Goal: Task Accomplishment & Management: Manage account settings

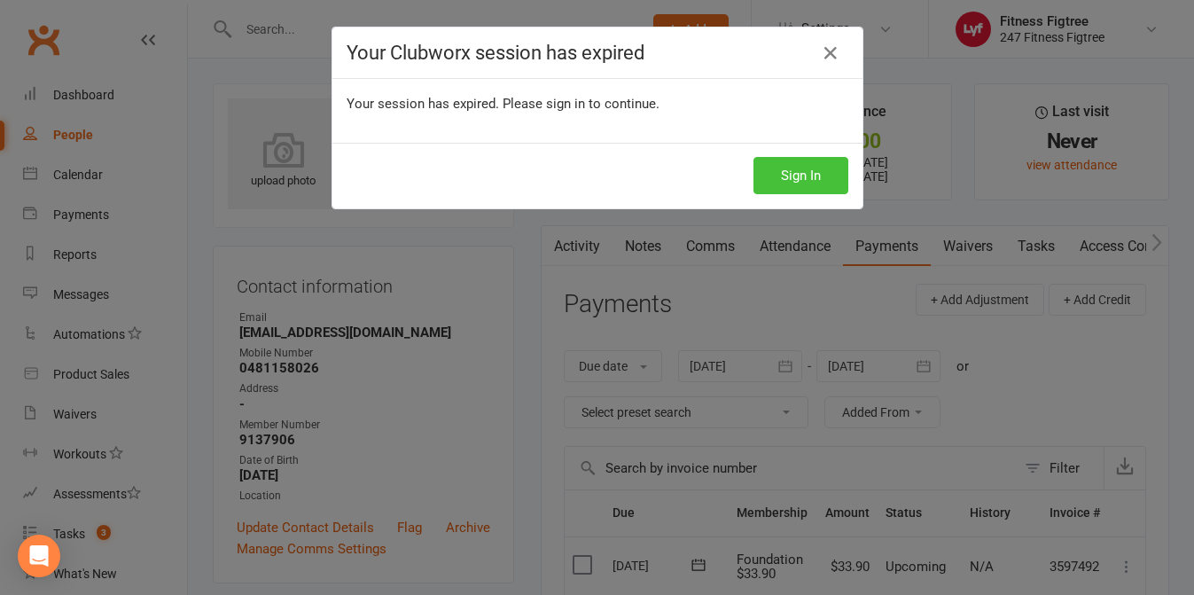
click at [832, 168] on button "Sign In" at bounding box center [801, 175] width 95 height 37
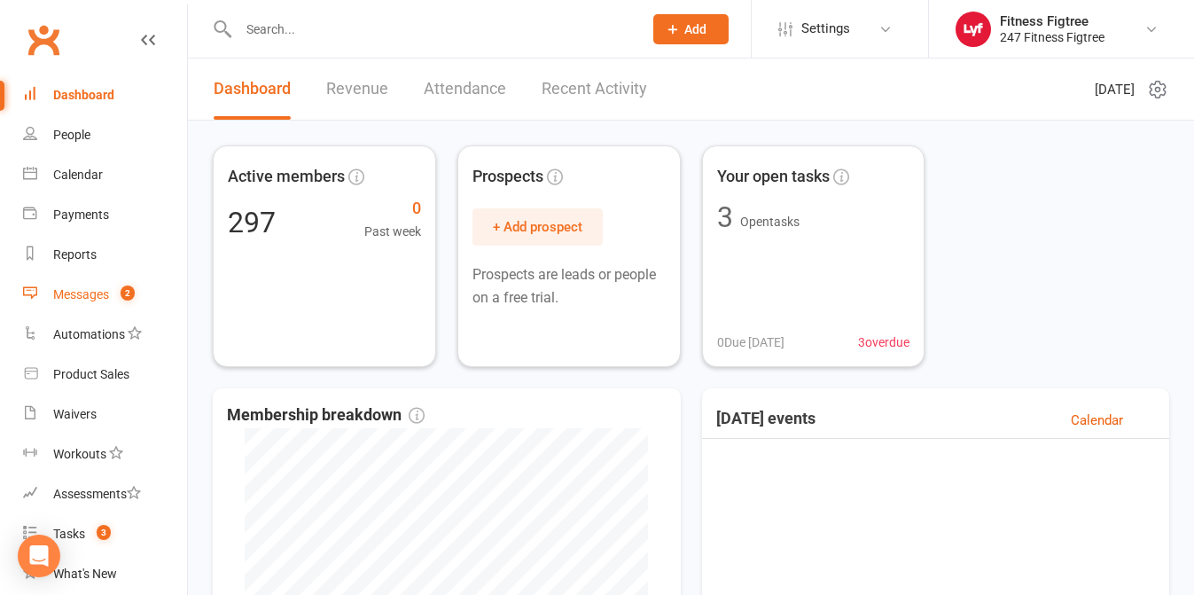
click at [81, 292] on div "Messages" at bounding box center [81, 294] width 56 height 14
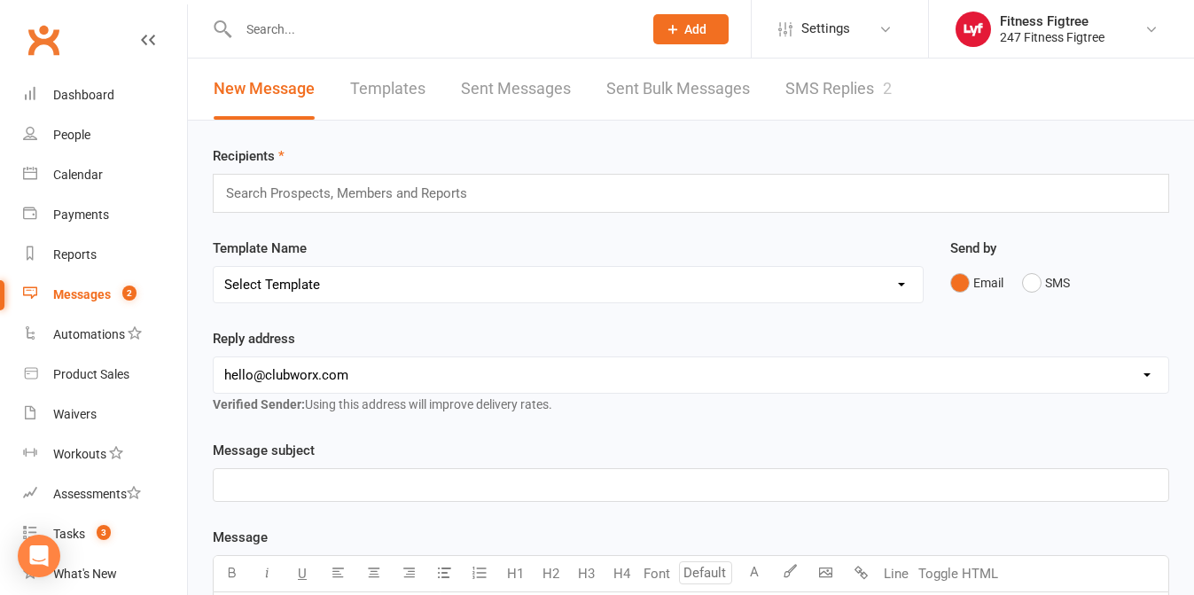
click at [814, 84] on link "SMS Replies 2" at bounding box center [839, 89] width 106 height 61
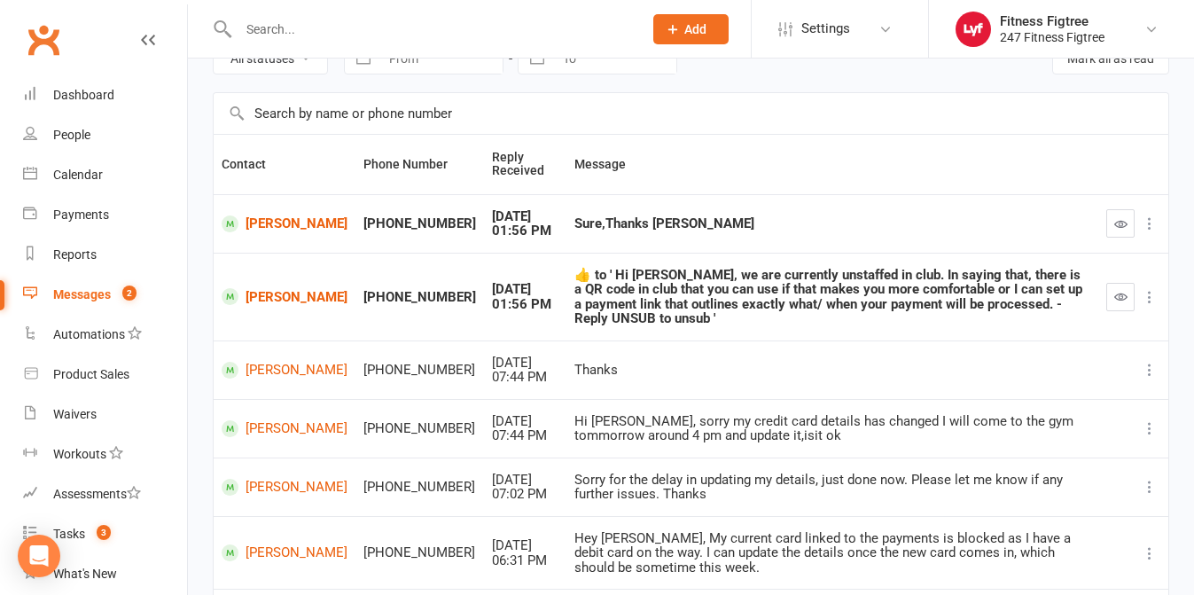
scroll to position [105, 0]
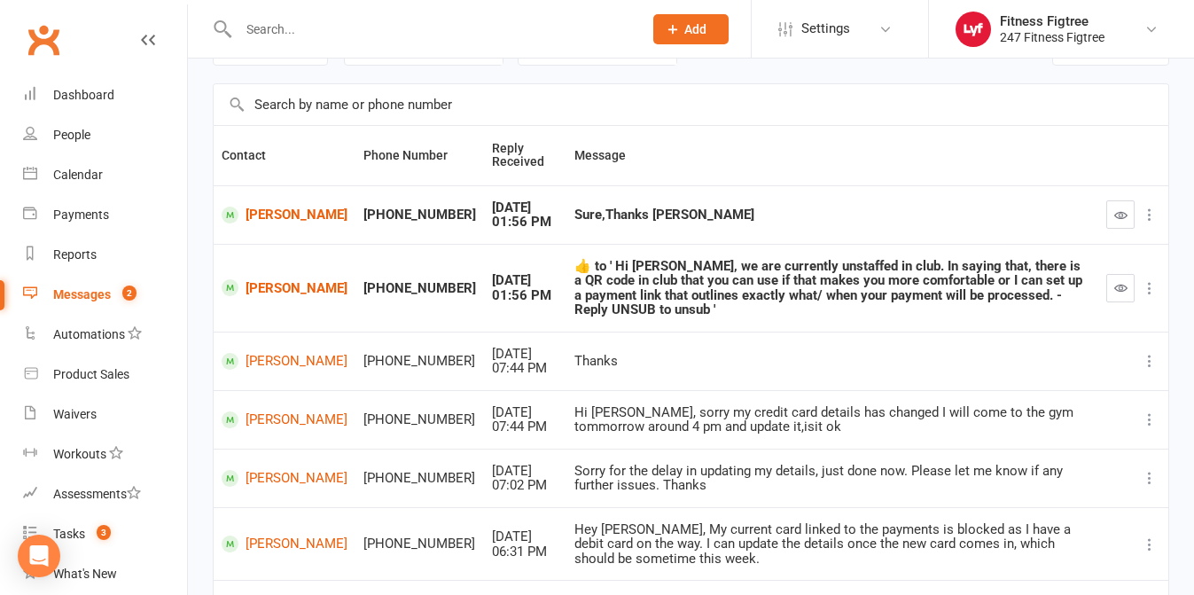
click at [1125, 294] on icon "button" at bounding box center [1121, 287] width 13 height 13
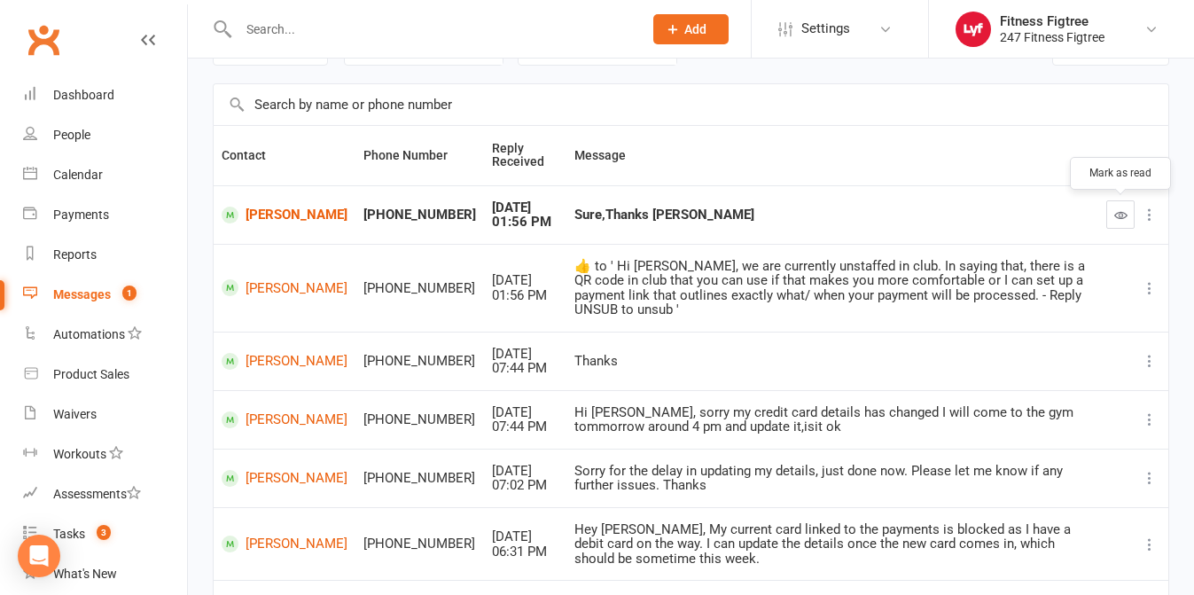
click at [1127, 212] on button "button" at bounding box center [1121, 214] width 28 height 28
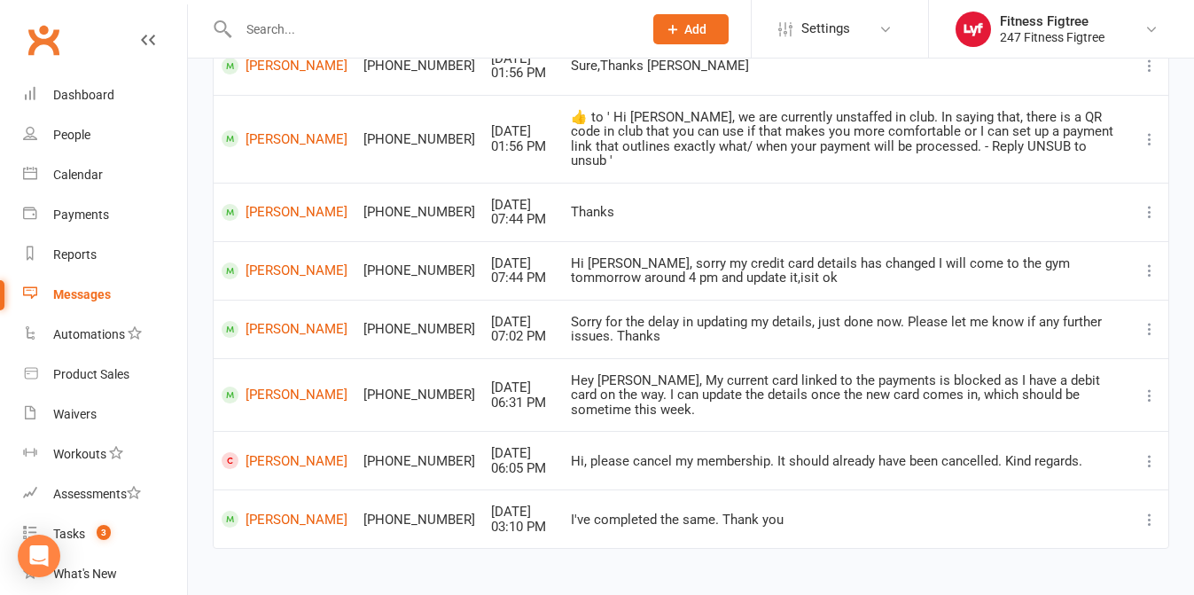
scroll to position [0, 0]
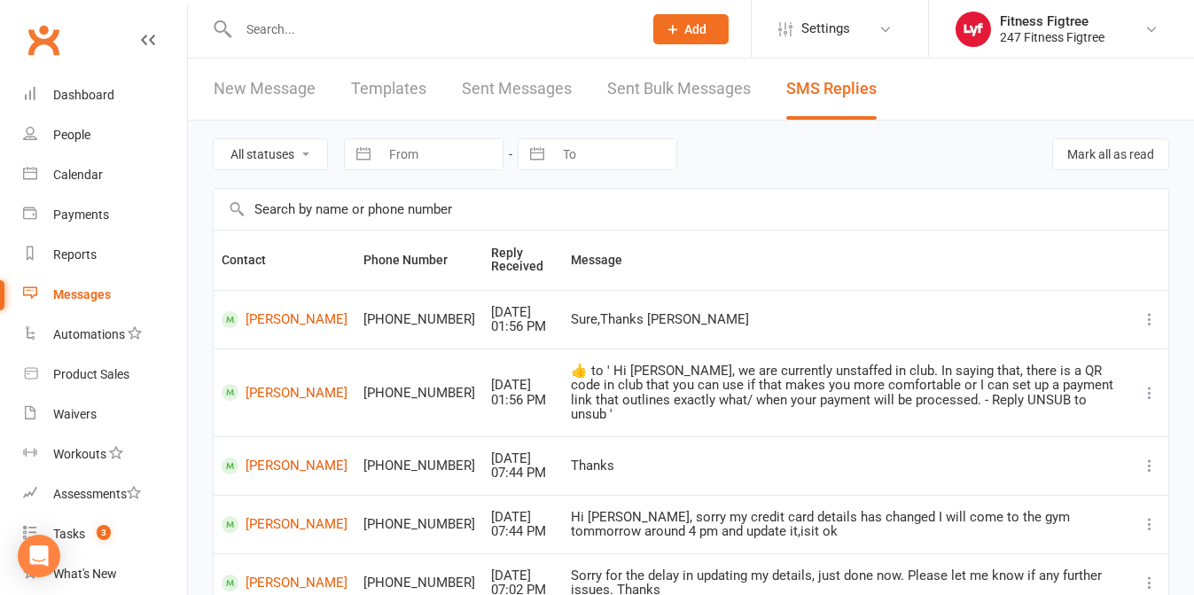
click at [386, 24] on input "text" at bounding box center [431, 29] width 397 height 25
paste input "[PERSON_NAME]"
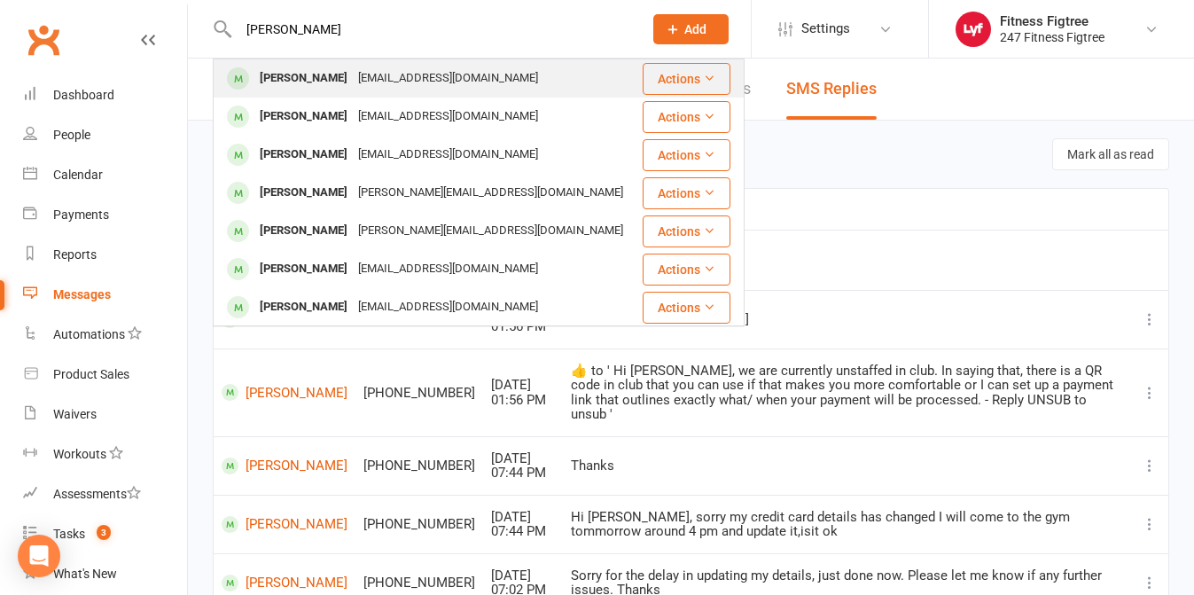
type input "[PERSON_NAME]"
click at [294, 77] on div "[PERSON_NAME]" at bounding box center [304, 79] width 98 height 26
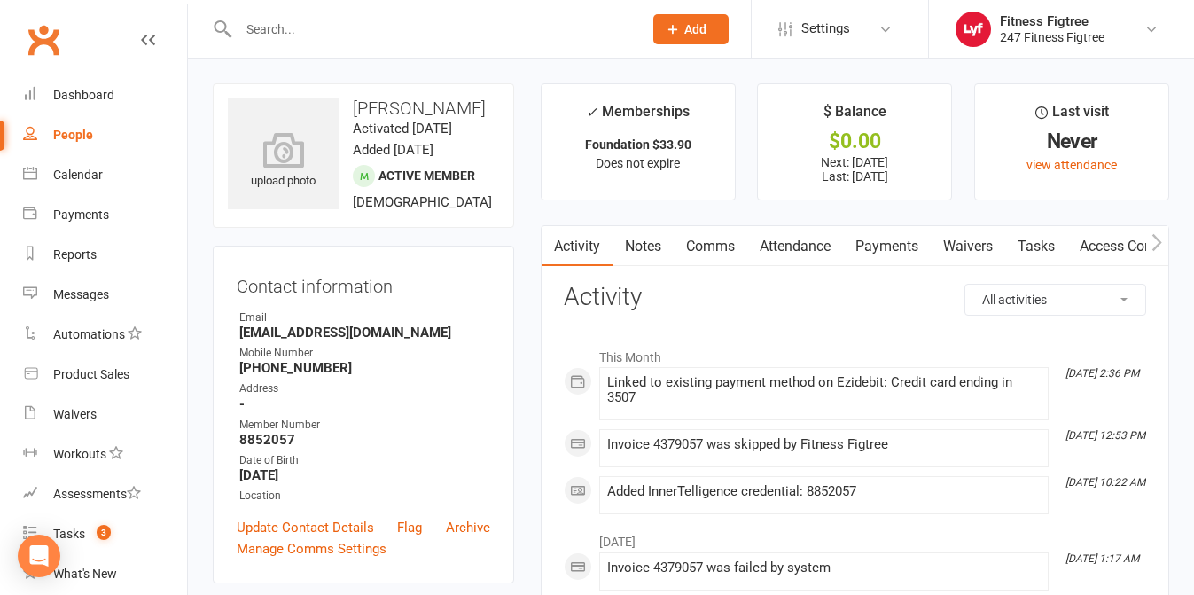
scroll to position [18, 0]
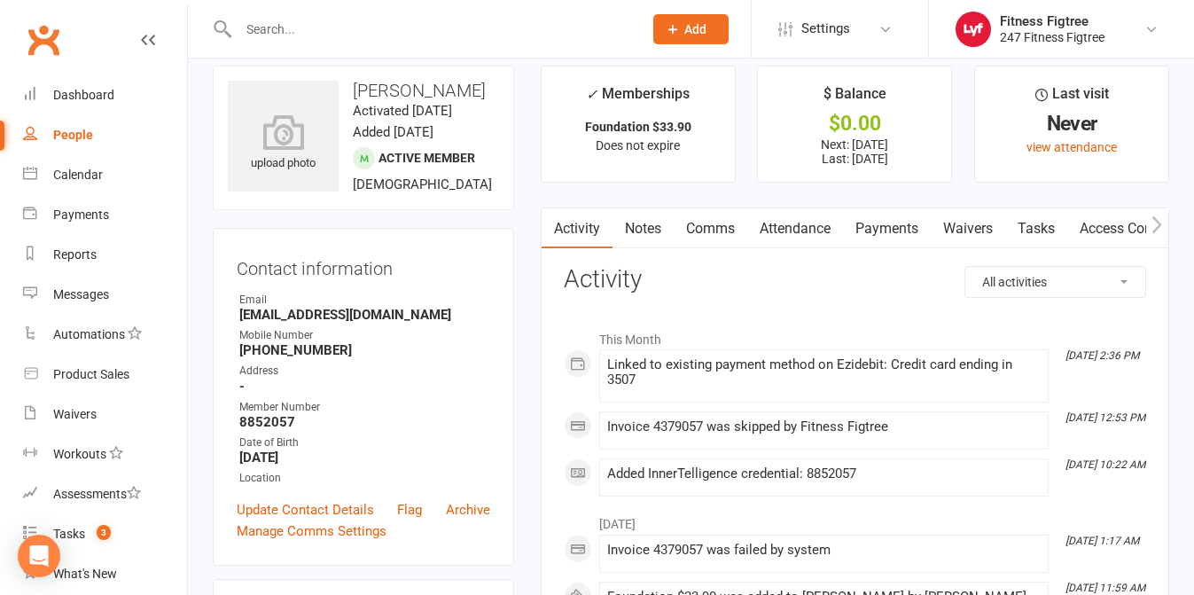
click at [904, 236] on link "Payments" at bounding box center [887, 228] width 88 height 41
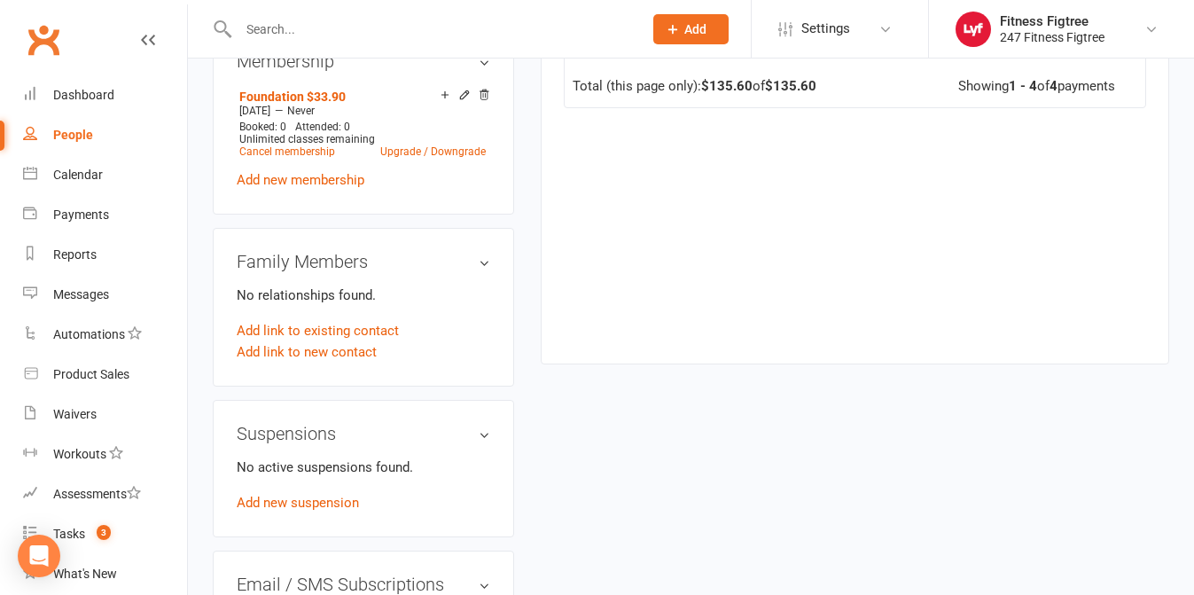
scroll to position [588, 0]
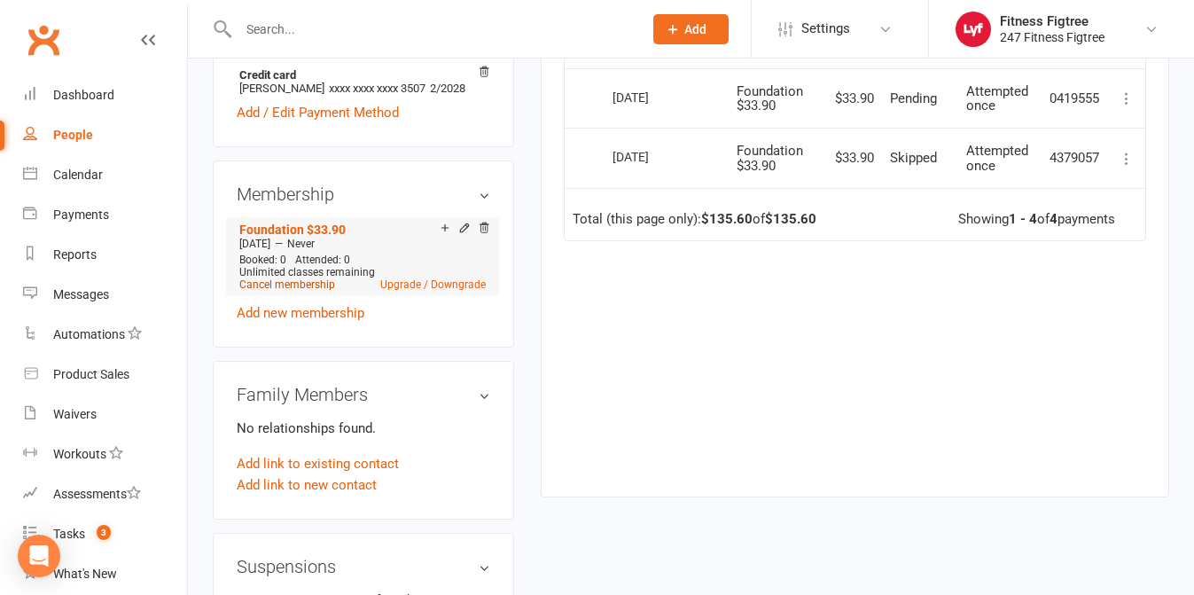
click at [265, 282] on link "Cancel membership" at bounding box center [287, 284] width 96 height 12
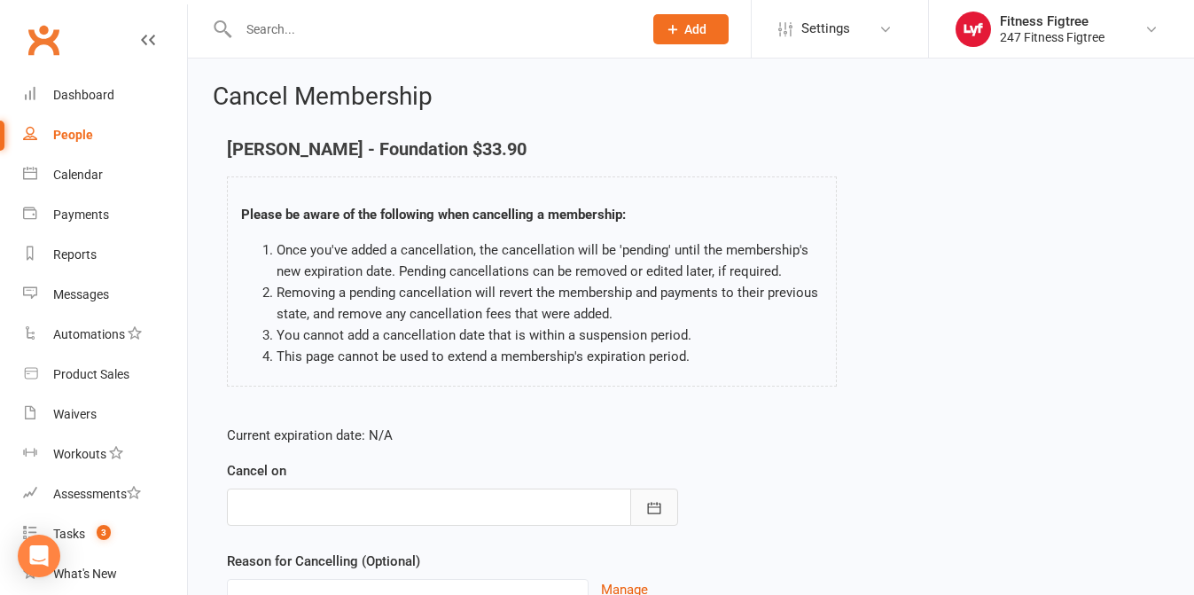
click at [657, 496] on button "button" at bounding box center [654, 507] width 48 height 37
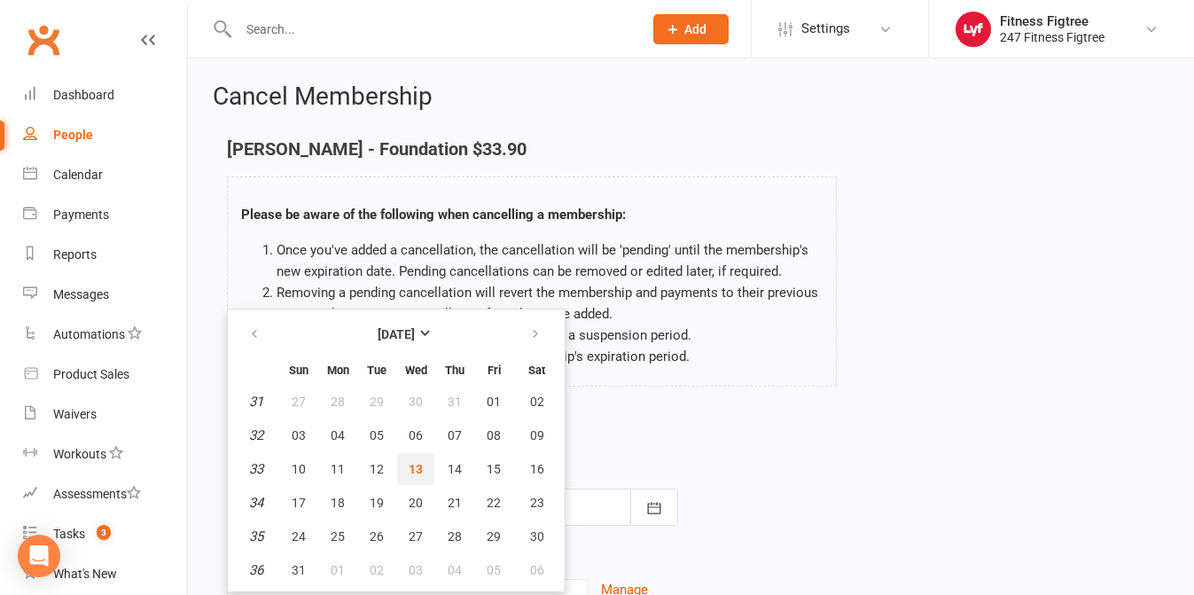
click at [415, 459] on button "13" at bounding box center [415, 469] width 37 height 32
type input "[DATE]"
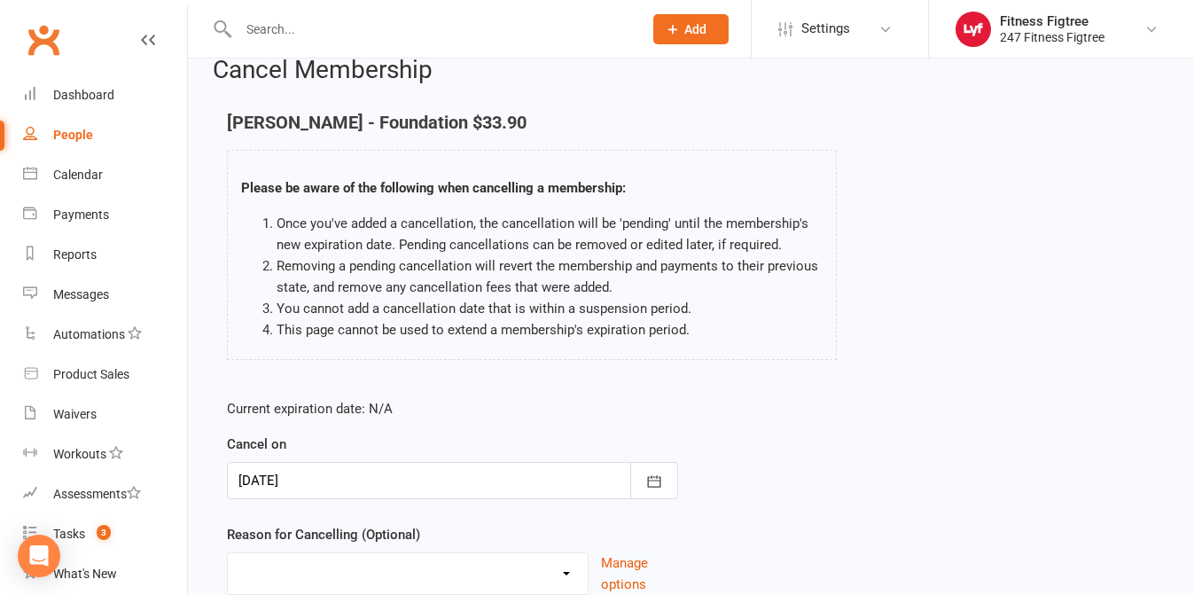
scroll to position [171, 0]
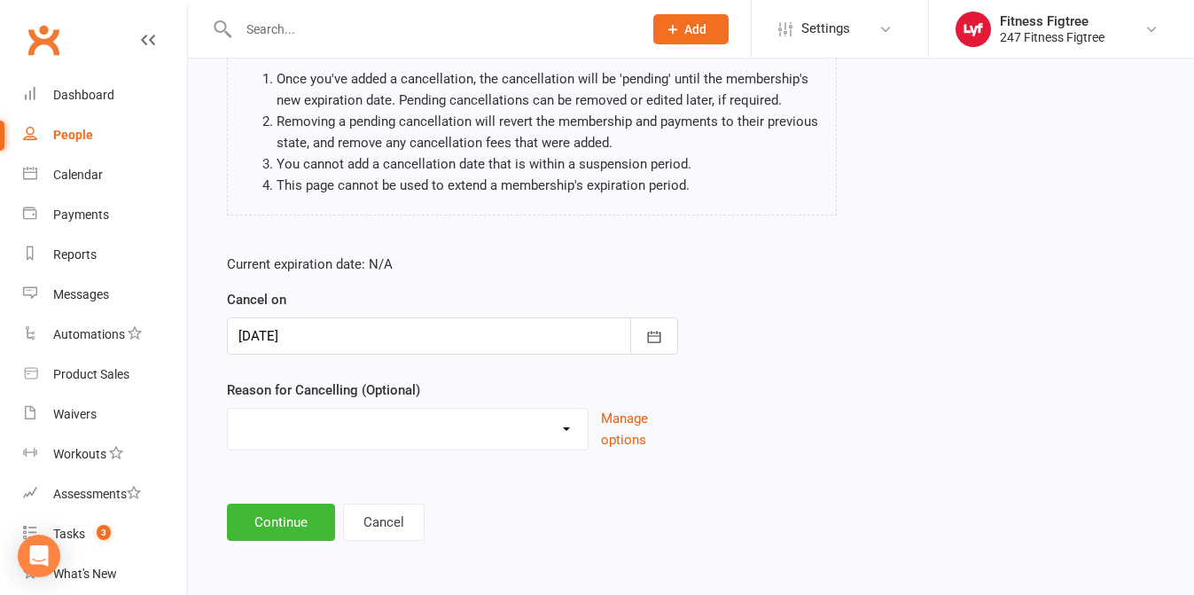
click at [553, 425] on select "Holiday Injury Moving Stripe Migration The Great Migration Other reason" at bounding box center [408, 426] width 360 height 35
select select "4"
click at [280, 519] on button "Continue" at bounding box center [281, 522] width 108 height 37
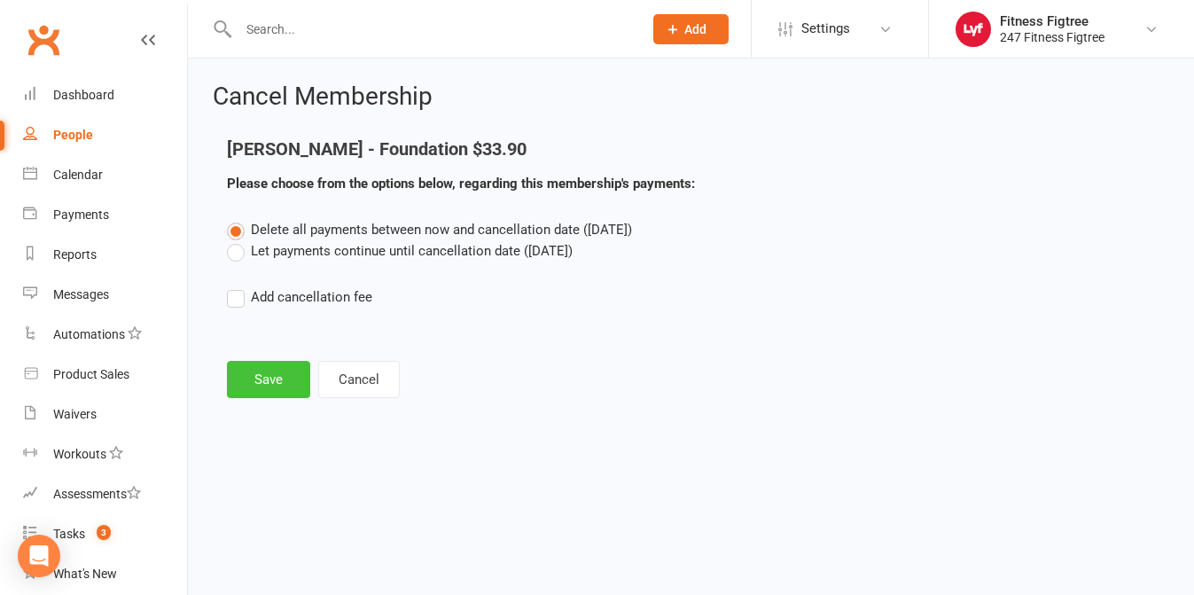
click at [257, 387] on button "Save" at bounding box center [268, 379] width 83 height 37
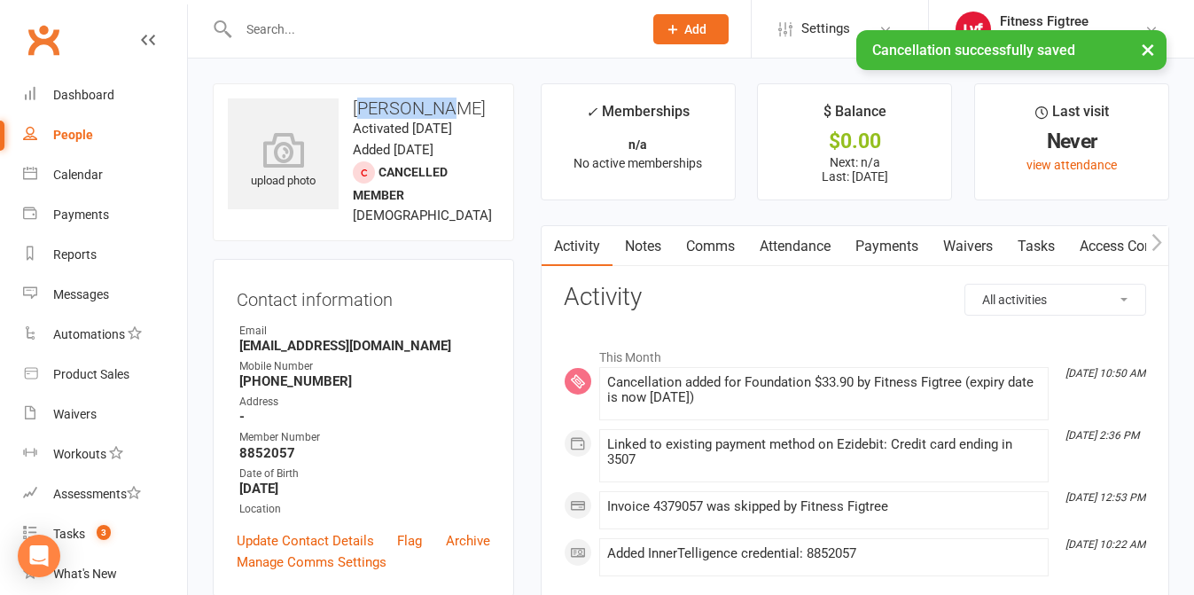
drag, startPoint x: 442, startPoint y: 104, endPoint x: 365, endPoint y: 105, distance: 76.3
click at [365, 105] on h3 "[PERSON_NAME]" at bounding box center [363, 108] width 271 height 20
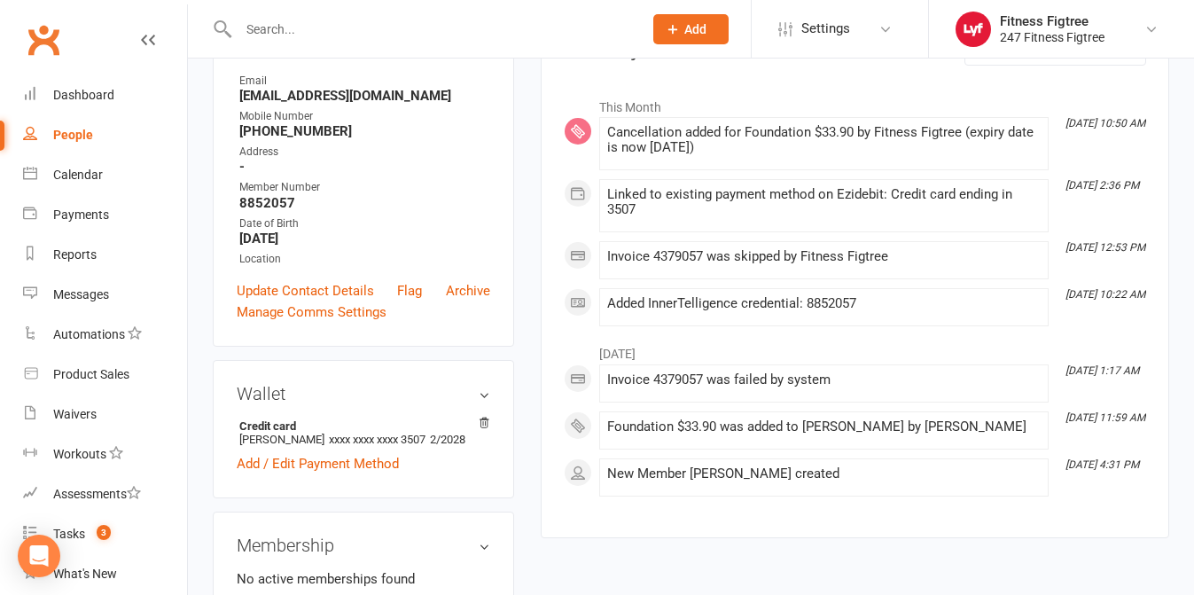
scroll to position [255, 0]
